Goal: Task Accomplishment & Management: Use online tool/utility

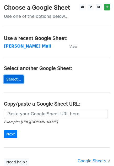
click at [15, 80] on link "Select..." at bounding box center [14, 79] width 20 height 8
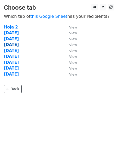
click at [12, 45] on strong "[DATE]" at bounding box center [11, 44] width 15 height 5
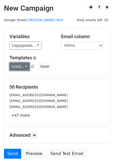
click at [23, 66] on link "Load..." at bounding box center [19, 67] width 20 height 8
drag, startPoint x: 23, startPoint y: 66, endPoint x: 30, endPoint y: 57, distance: 11.3
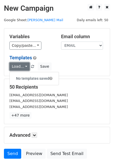
click at [24, 65] on link "Load..." at bounding box center [19, 67] width 20 height 8
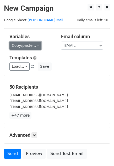
click at [33, 44] on link "Copy/paste..." at bounding box center [25, 46] width 32 height 8
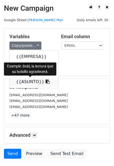
click at [46, 82] on icon at bounding box center [48, 82] width 4 height 4
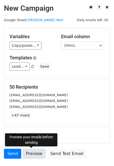
click at [35, 152] on link "Preview" at bounding box center [34, 154] width 23 height 10
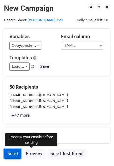
click at [13, 154] on link "Send" at bounding box center [12, 154] width 17 height 10
